Goal: Task Accomplishment & Management: Manage account settings

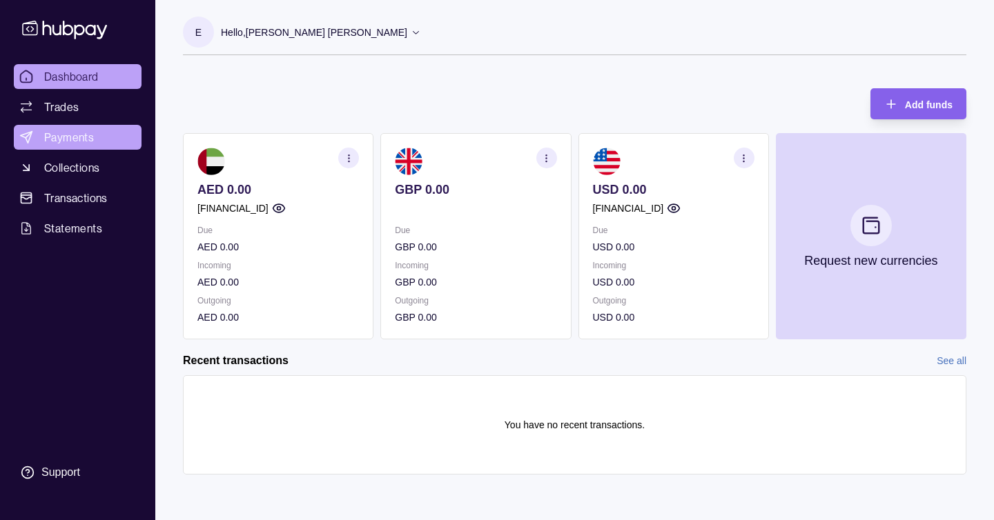
click at [95, 141] on link "Payments" at bounding box center [78, 137] width 128 height 25
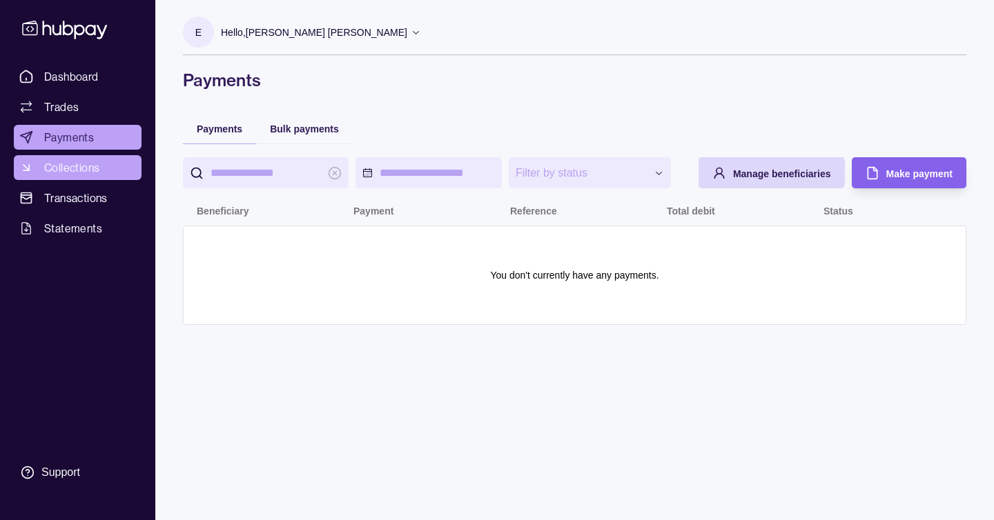
click at [100, 174] on link "Collections" at bounding box center [78, 167] width 128 height 25
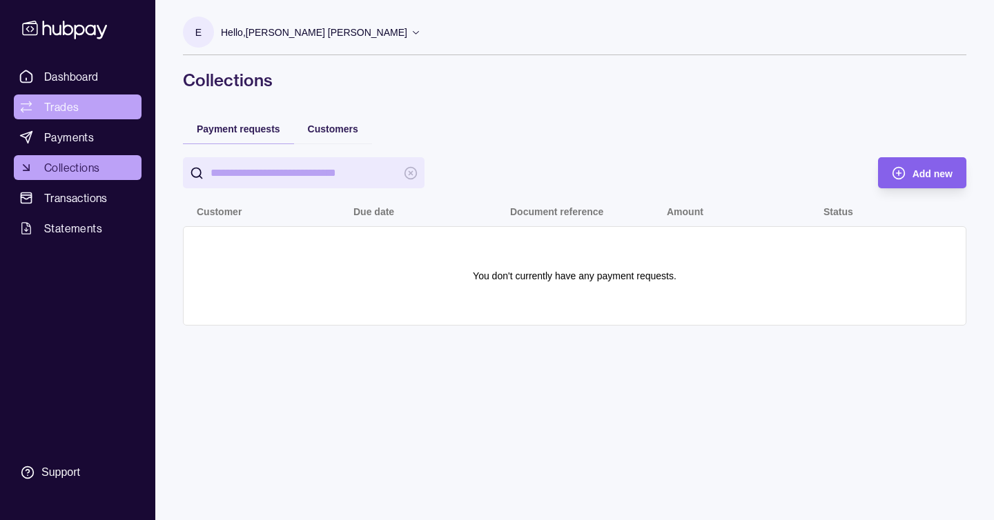
click at [97, 95] on link "Trades" at bounding box center [78, 107] width 128 height 25
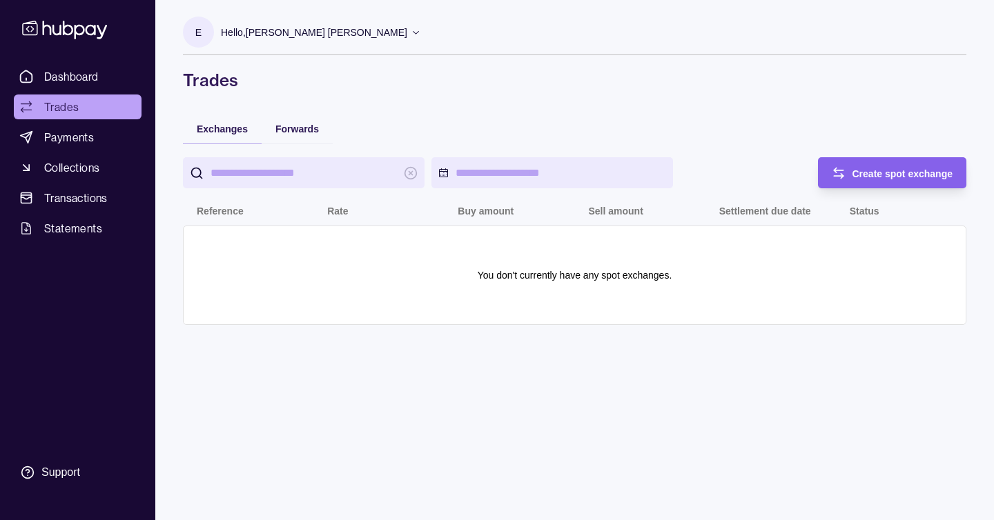
click at [340, 40] on div "Hello, [PERSON_NAME] [PERSON_NAME]" at bounding box center [321, 32] width 200 height 29
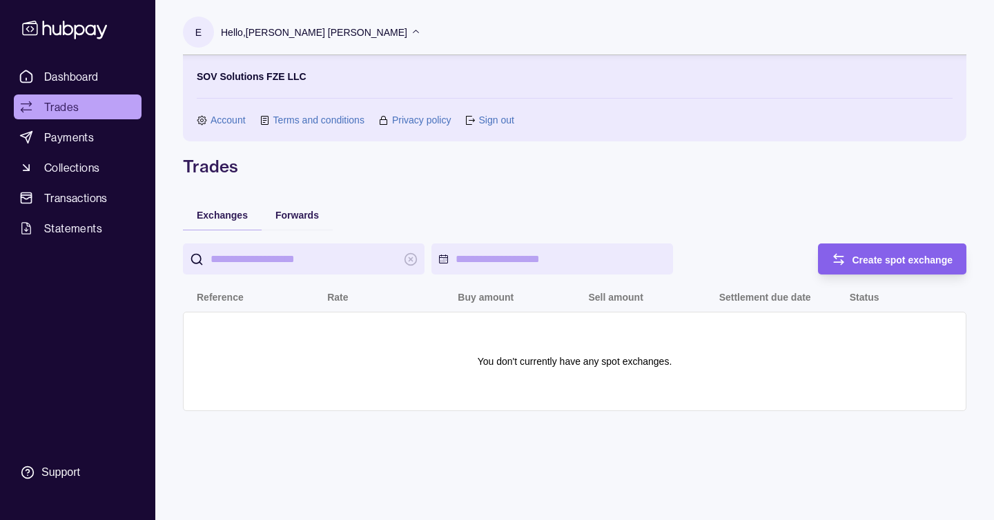
click at [223, 124] on link "Account" at bounding box center [227, 119] width 35 height 15
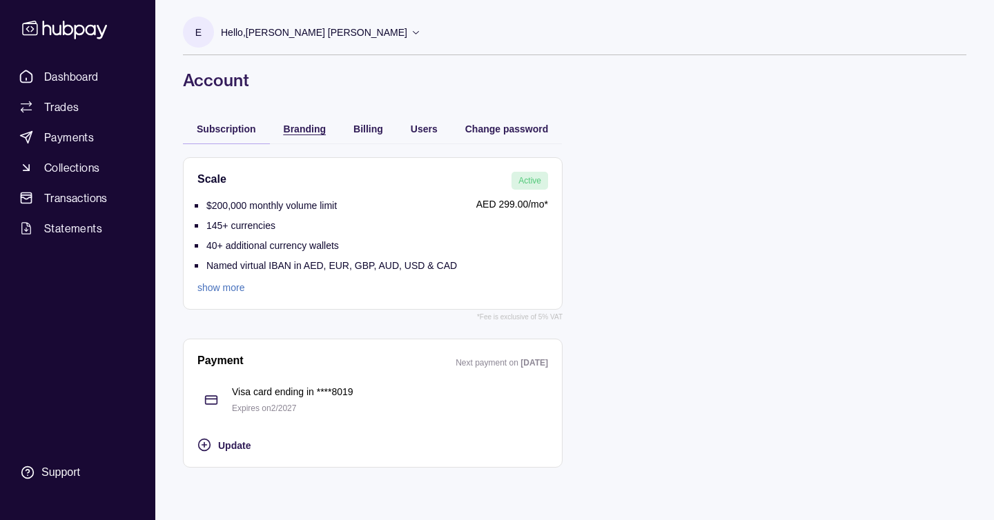
click at [306, 132] on span "Branding" at bounding box center [305, 129] width 42 height 11
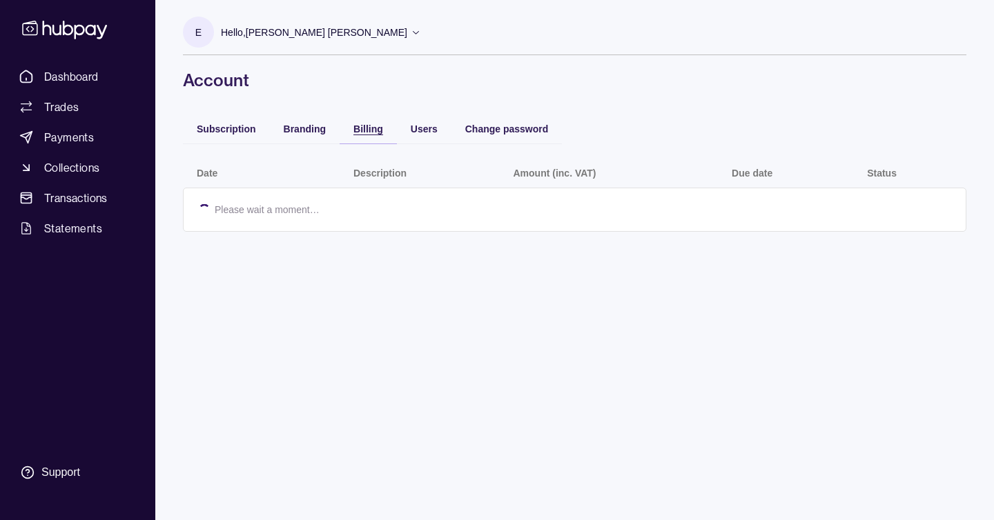
click at [377, 127] on span "Billing" at bounding box center [368, 129] width 30 height 11
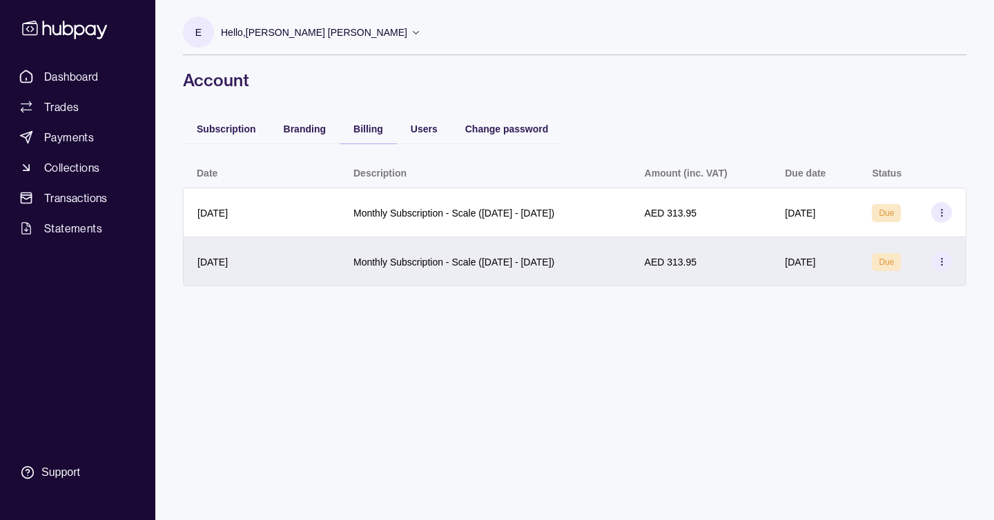
click at [938, 265] on icon at bounding box center [941, 262] width 10 height 10
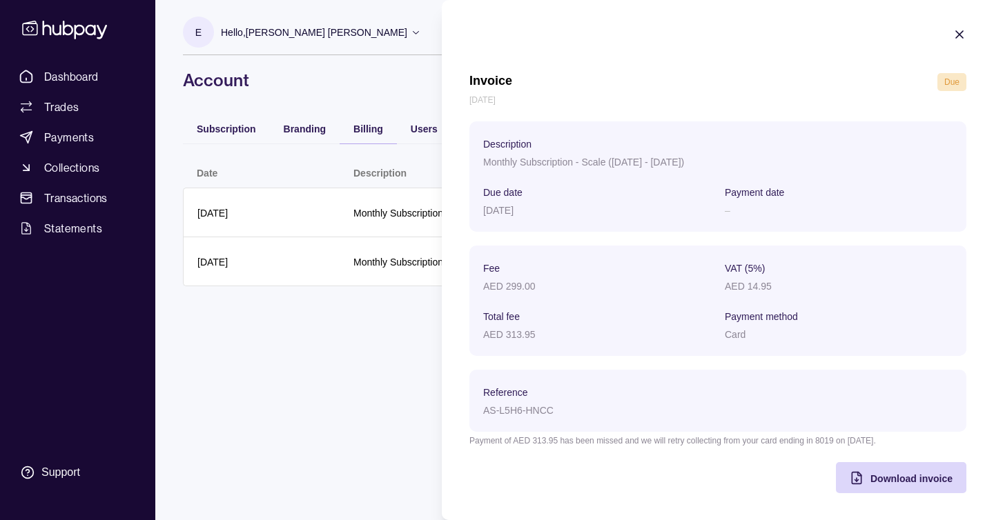
scroll to position [1, 0]
click at [965, 23] on section "Invoice Due [DATE] Description Monthly Subscription - Scale ([DATE] - [DATE]) D…" at bounding box center [718, 259] width 552 height 521
click at [961, 29] on icon "button" at bounding box center [959, 34] width 14 height 14
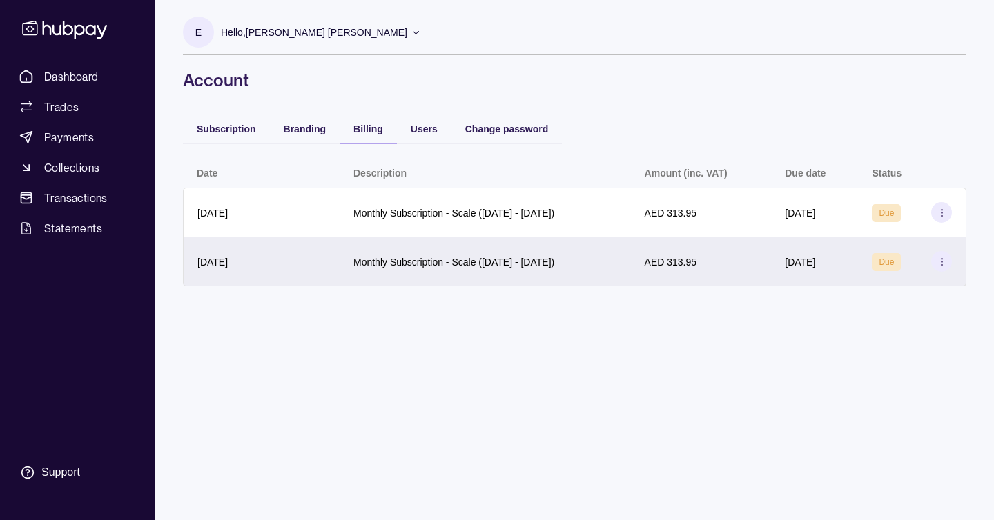
click at [894, 257] on span "Due" at bounding box center [885, 262] width 15 height 10
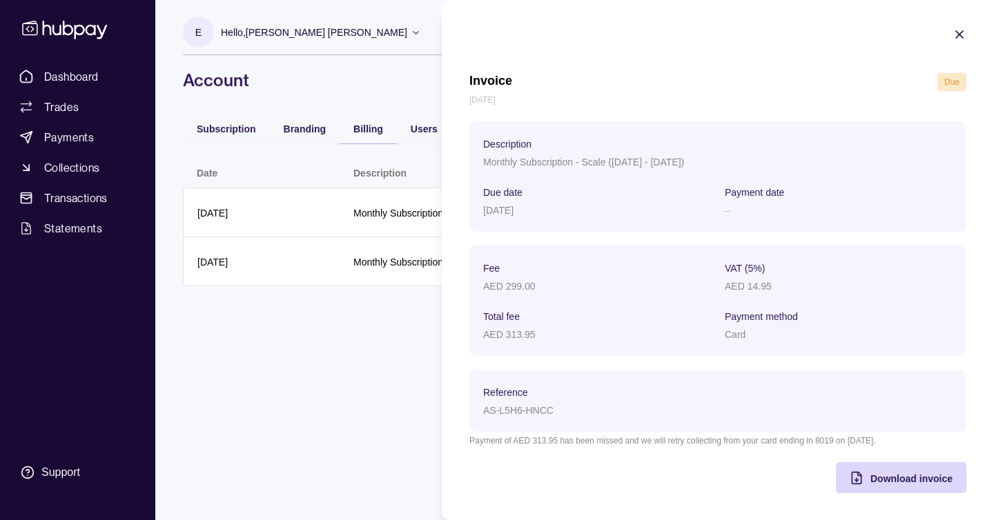
click at [961, 32] on icon "button" at bounding box center [959, 34] width 7 height 7
